Goal: Task Accomplishment & Management: Use online tool/utility

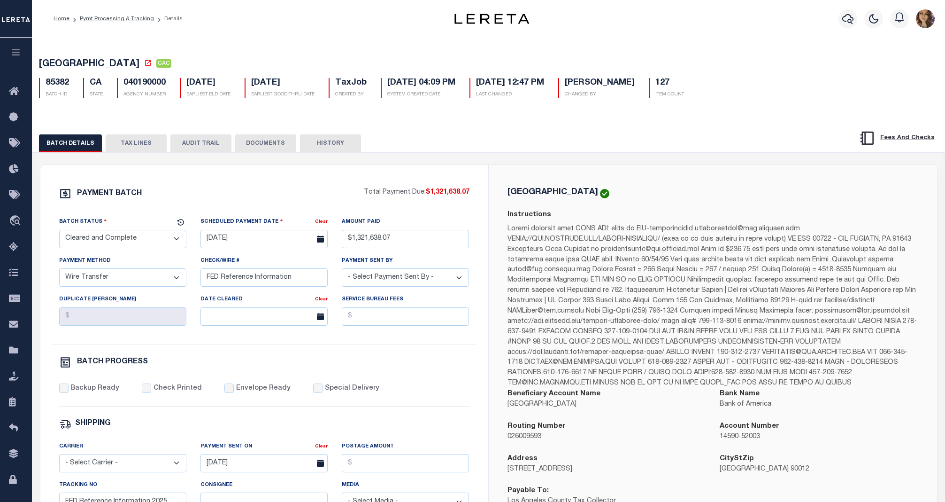
select select "CAC"
select select "TRA"
click at [66, 223] on span "Order Management System" at bounding box center [85, 221] width 115 height 26
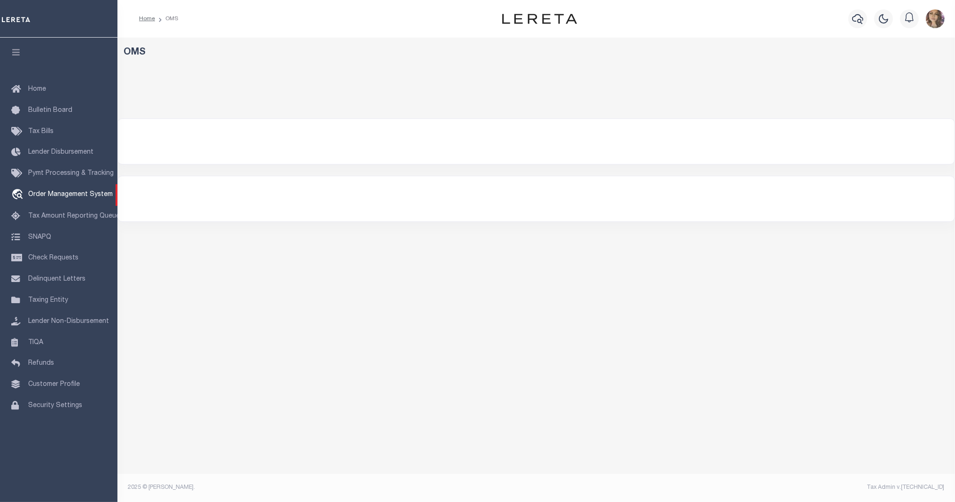
select select "200"
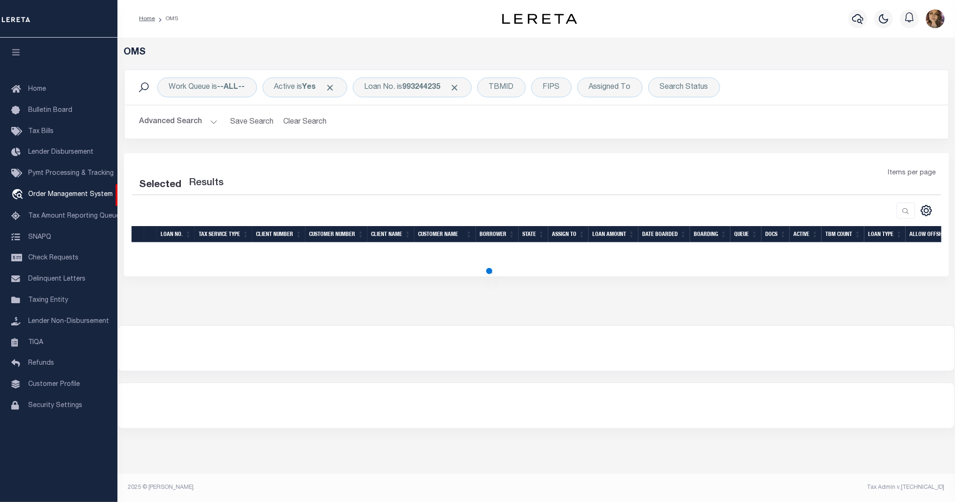
select select "200"
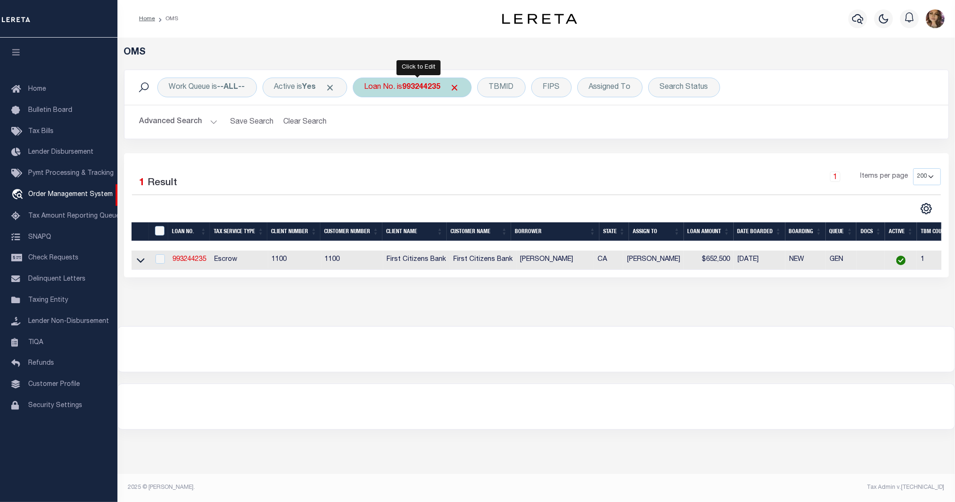
click at [409, 85] on b "993244235" at bounding box center [421, 88] width 38 height 8
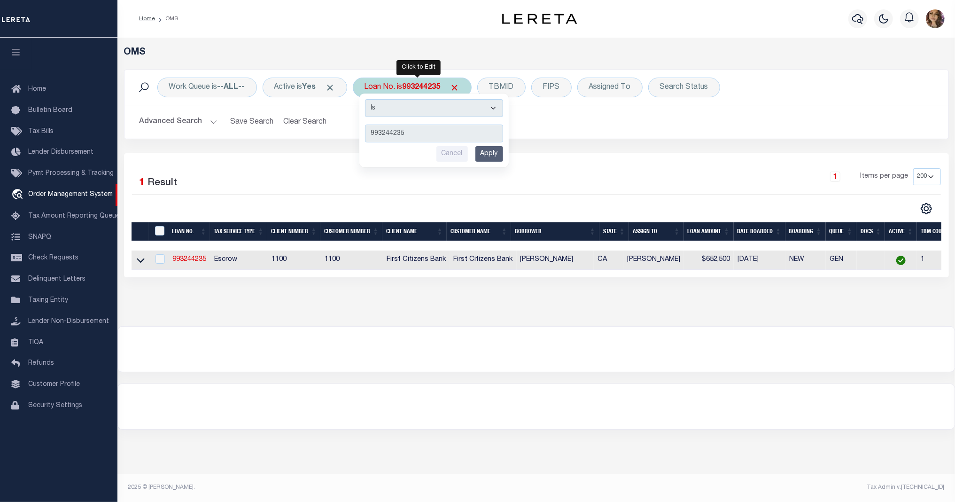
type input "90000406"
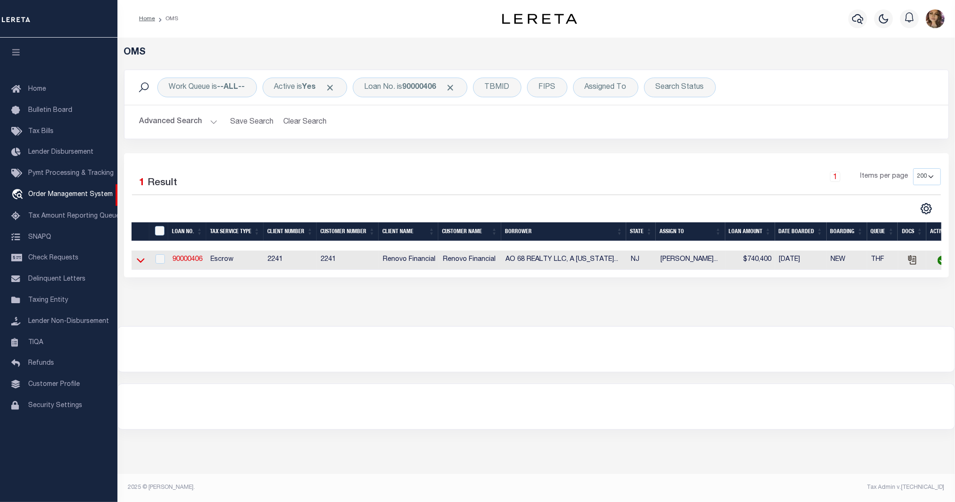
click at [141, 263] on icon at bounding box center [141, 260] width 8 height 10
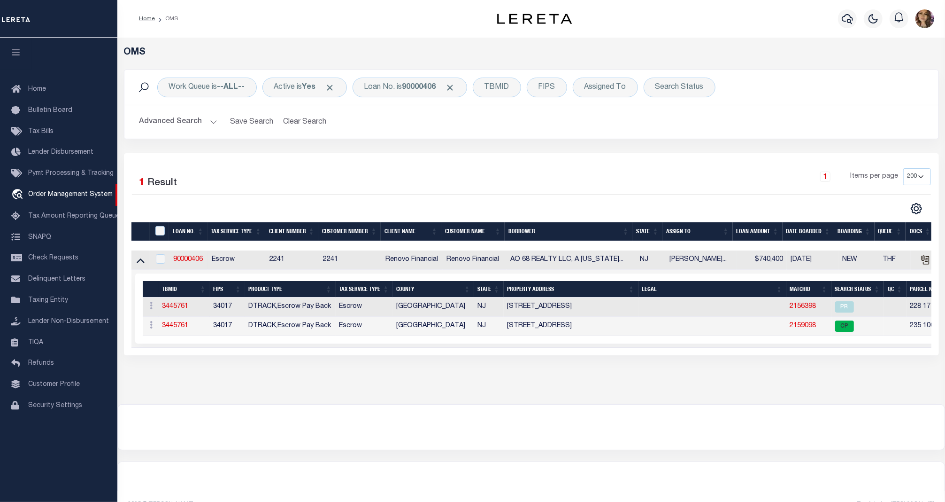
scroll to position [0, 54]
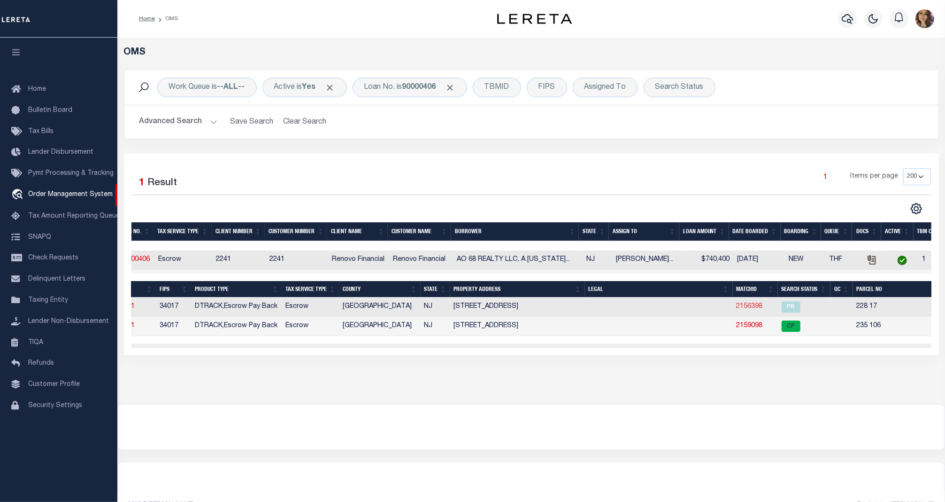
click at [746, 308] on link "2156398" at bounding box center [750, 306] width 26 height 7
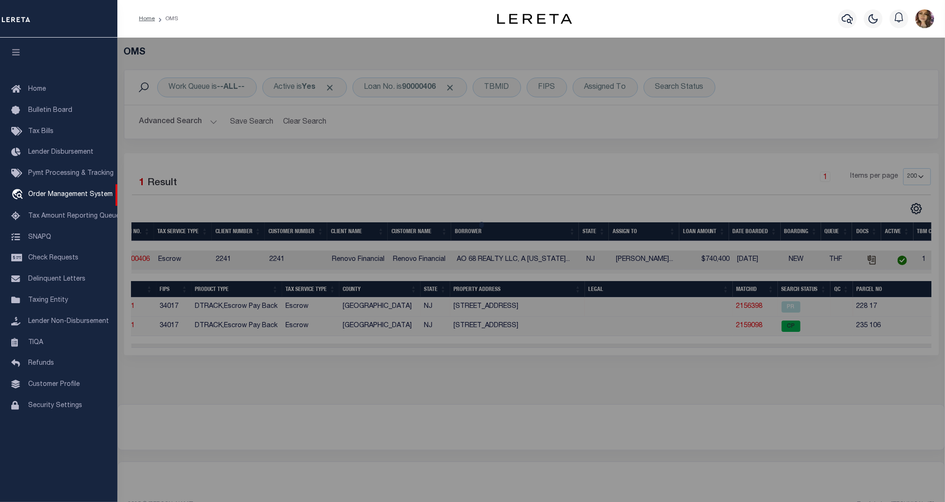
checkbox input "false"
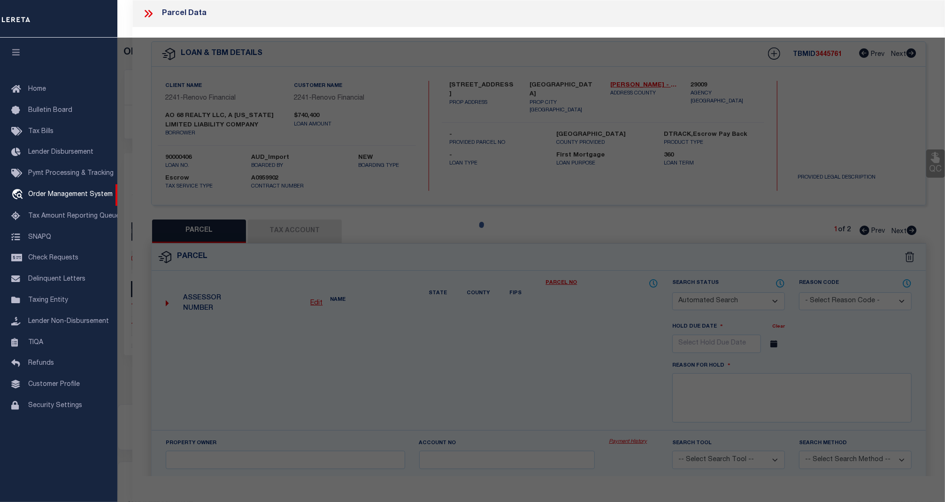
select select "PR"
select select "099"
type input "CRUZ,JORGE & ROSA"
select select "AGW"
select select
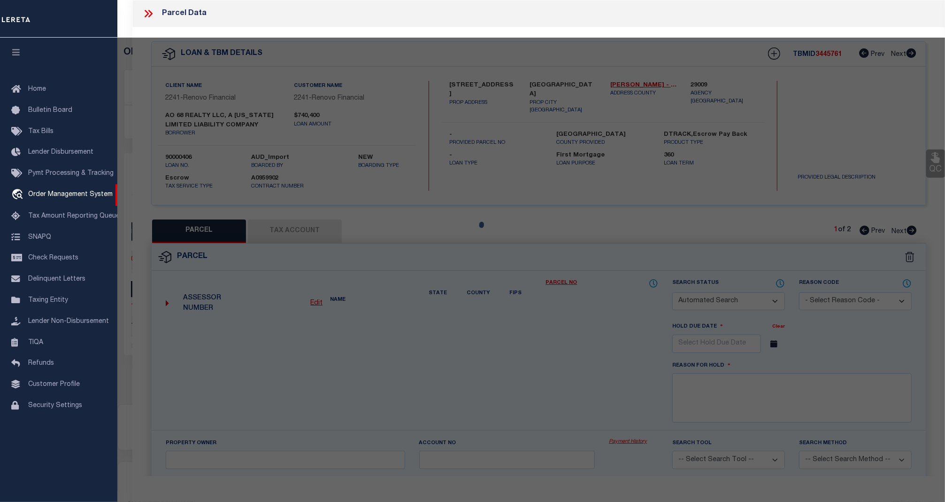
type input "6806 MEADOWVIEW AVE"
type textarea "228. 17."
type textarea "Tax record show parcel 0908-235-06 only; removing parcel 228 17."
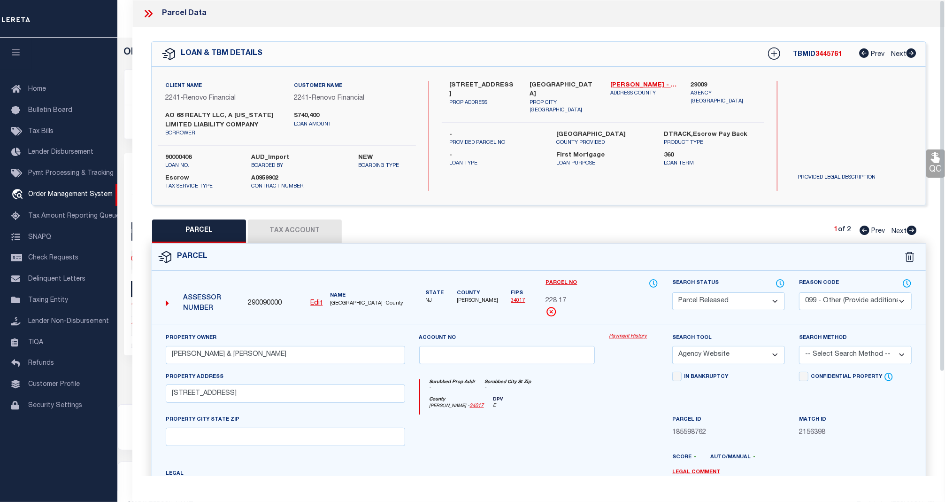
click at [636, 336] on link "Payment History" at bounding box center [633, 336] width 49 height 8
